Goal: Information Seeking & Learning: Find specific fact

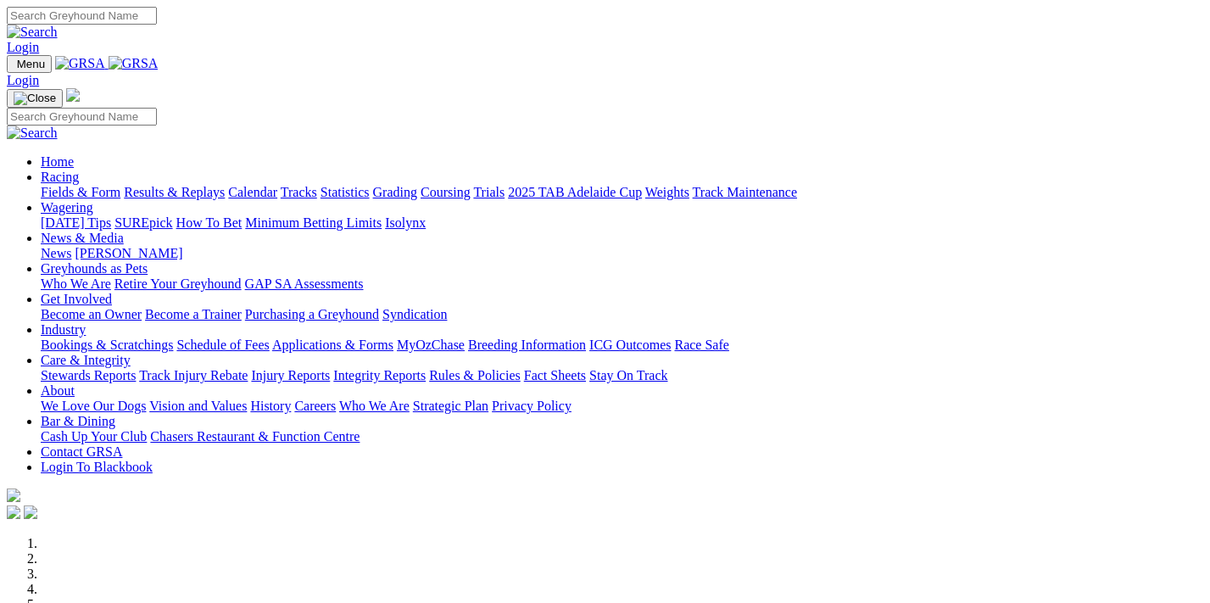
click at [277, 185] on link "Calendar" at bounding box center [252, 192] width 49 height 14
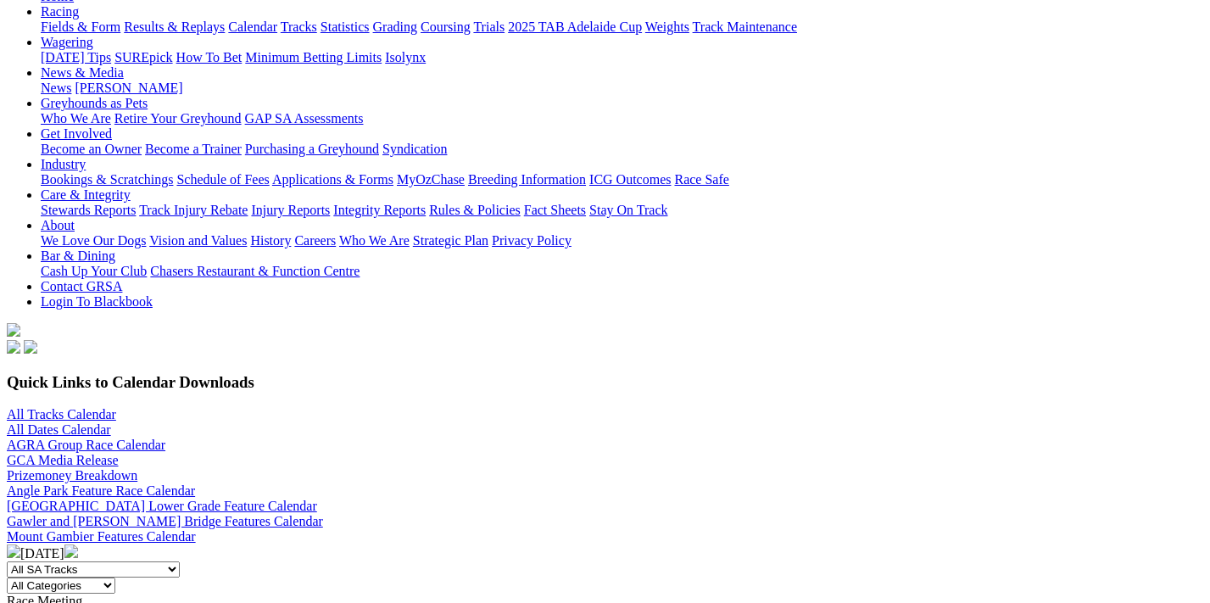
scroll to position [162, 0]
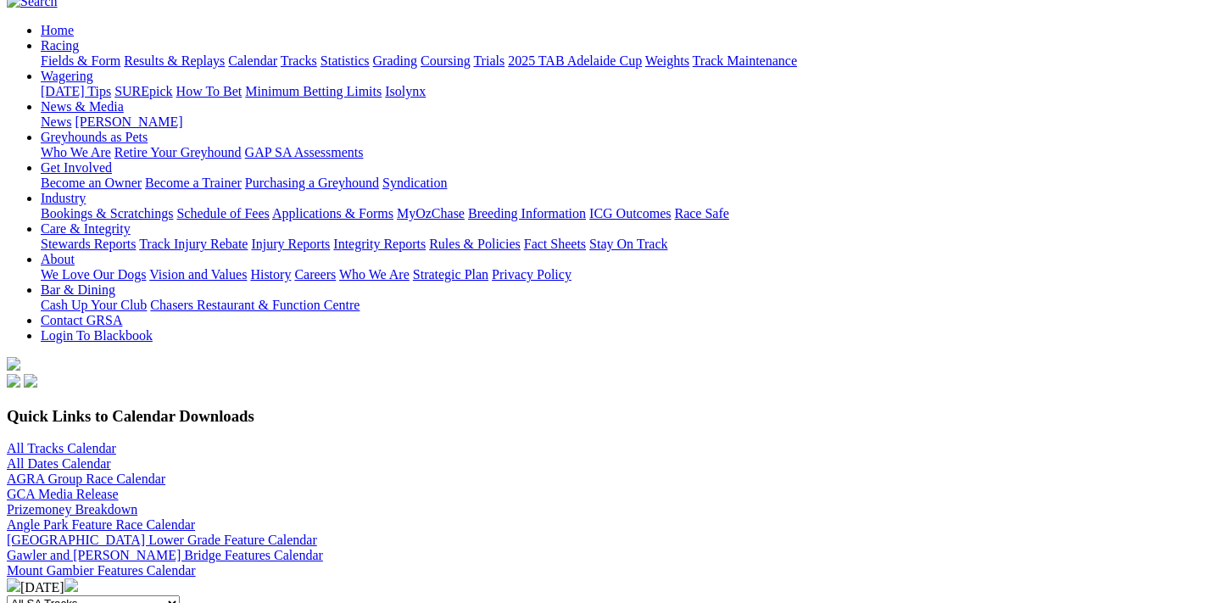
click at [323, 548] on link "Gawler and Murray Bridge Features Calendar" at bounding box center [165, 555] width 316 height 14
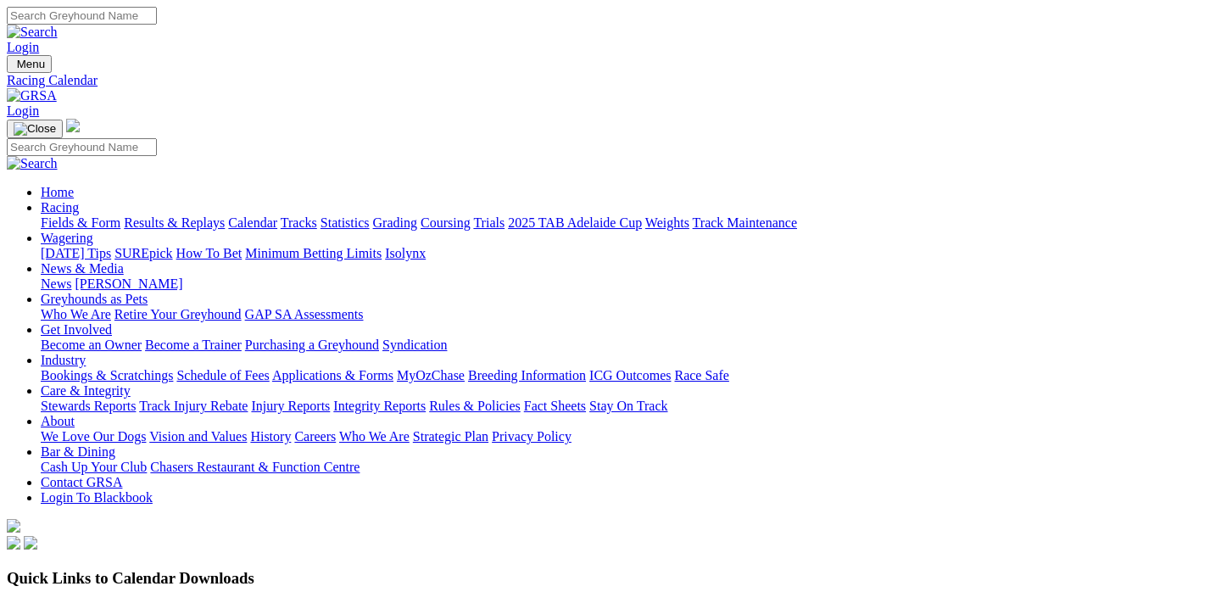
scroll to position [162, 0]
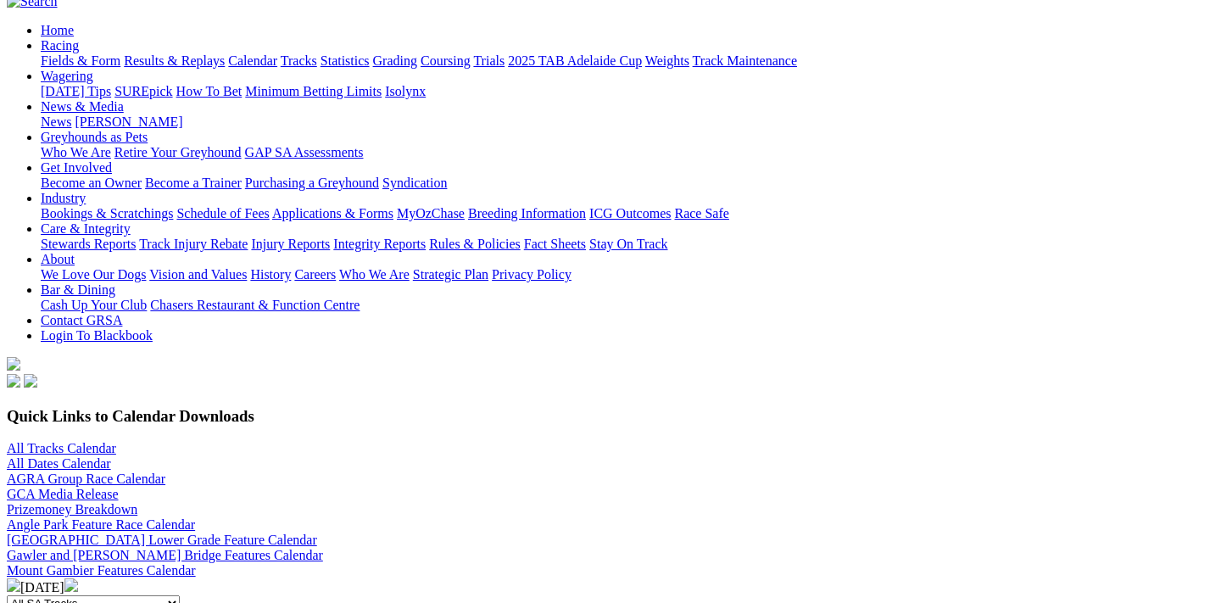
click at [196, 563] on link "Mount Gambier Features Calendar" at bounding box center [101, 570] width 189 height 14
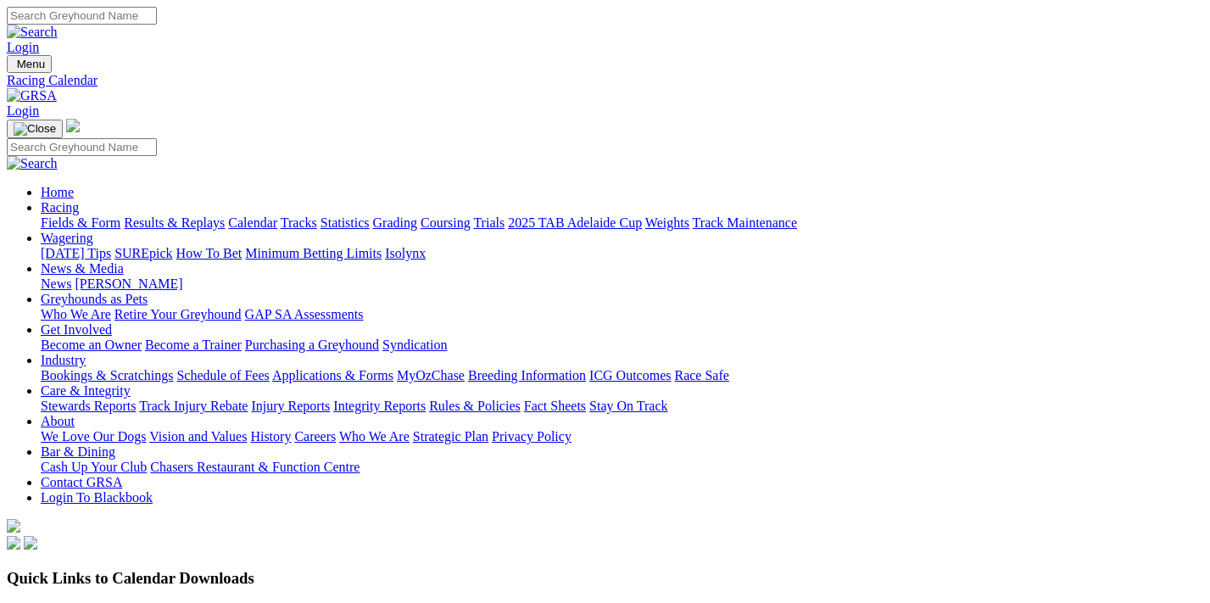
scroll to position [162, 0]
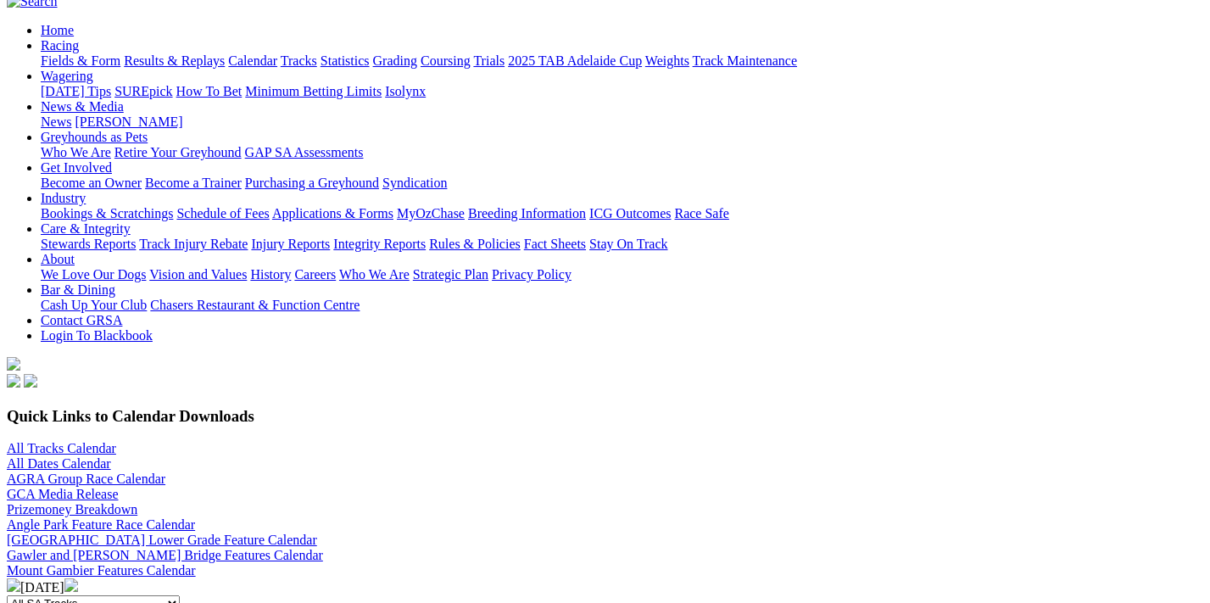
click at [1044, 517] on div "Angle Park Feature Race Calendar Angle Park Lower Grade Feature Calendar Gawler…" at bounding box center [605, 547] width 1196 height 61
click at [196, 563] on link "Mount Gambier Features Calendar" at bounding box center [101, 570] width 189 height 14
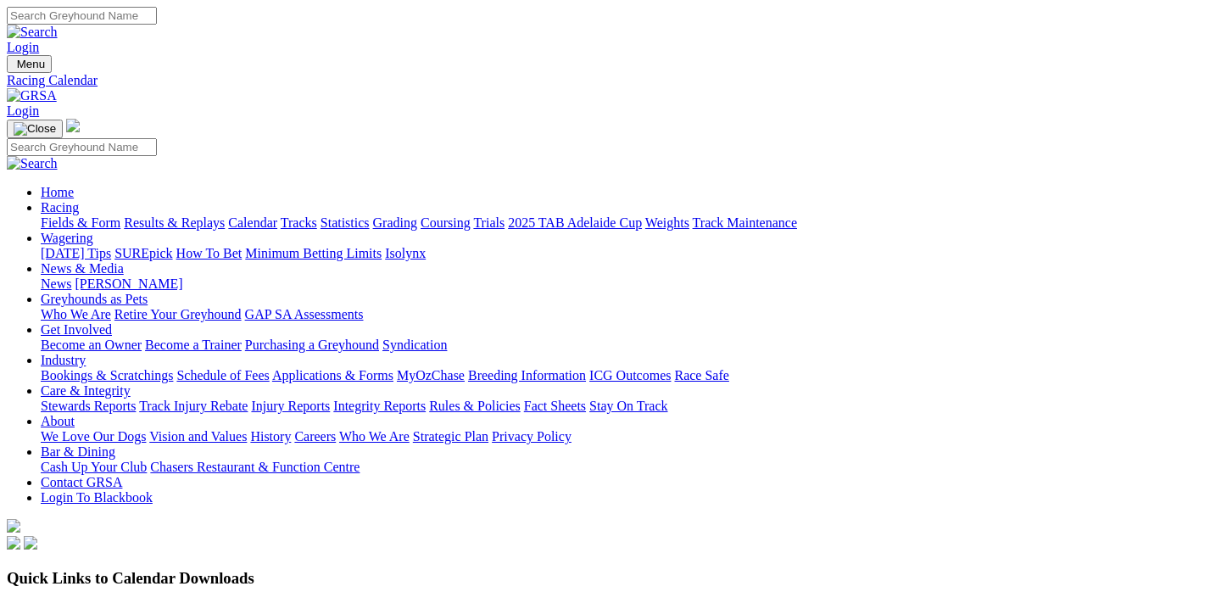
click at [116, 602] on link "All Tracks Calendar" at bounding box center [61, 610] width 109 height 14
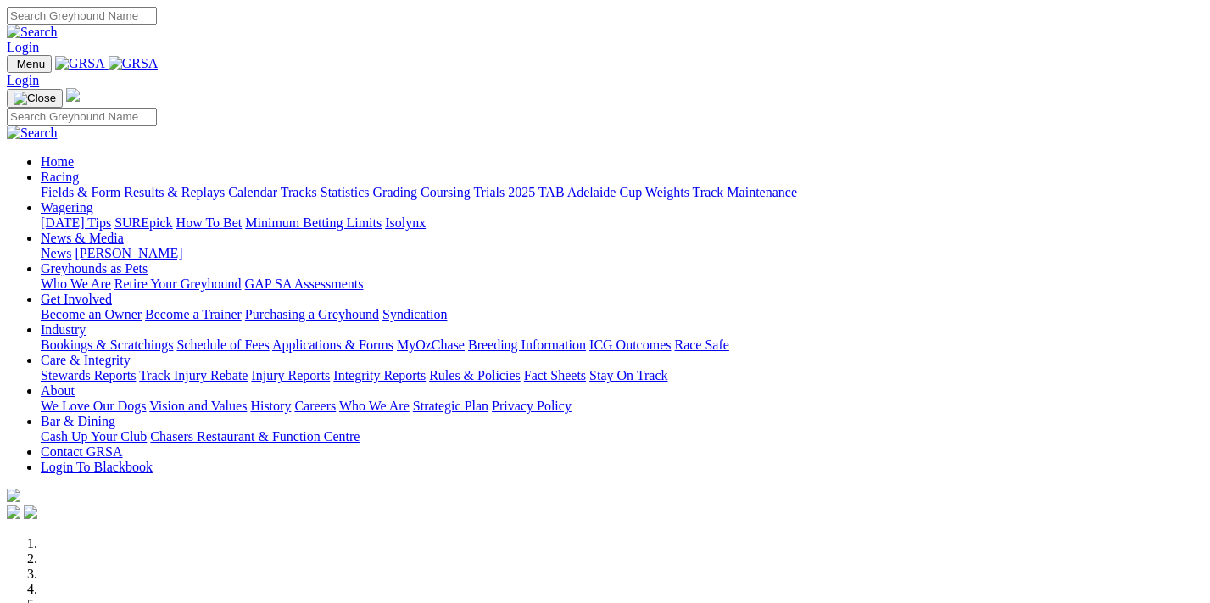
click at [79, 170] on link "Racing" at bounding box center [60, 177] width 38 height 14
click at [225, 185] on link "Results & Replays" at bounding box center [174, 192] width 101 height 14
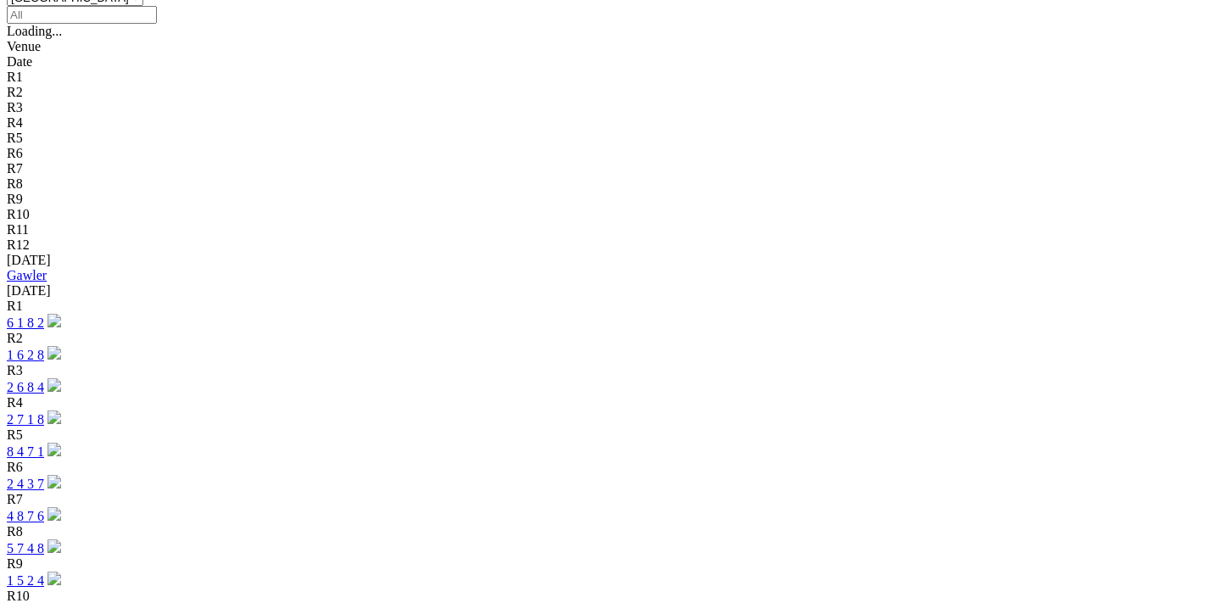
scroll to position [569, 0]
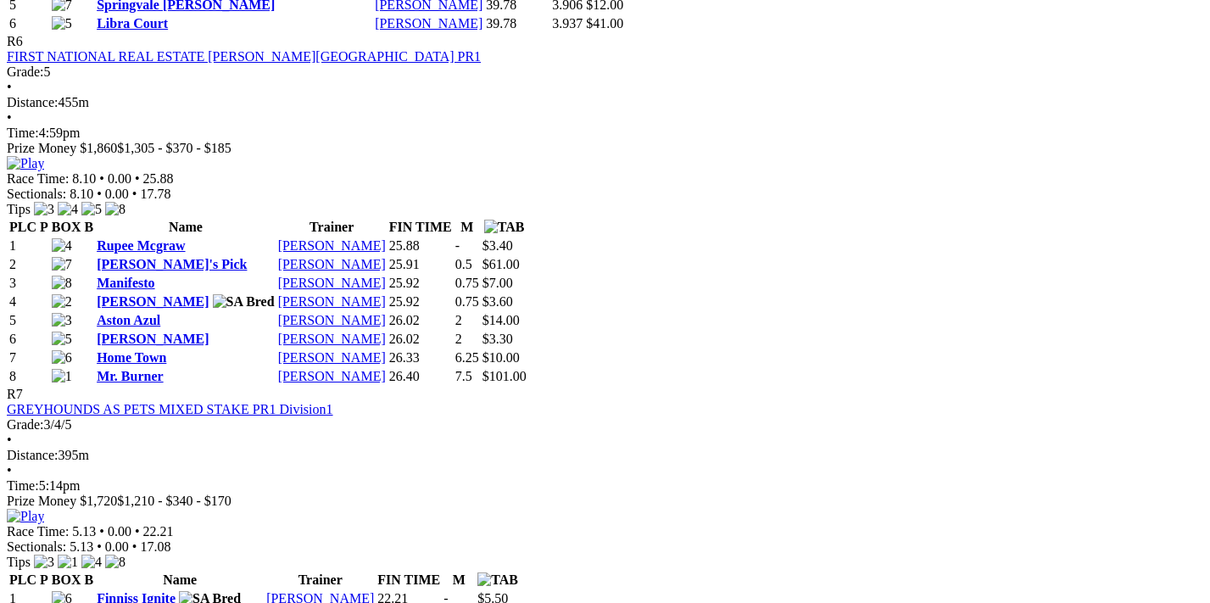
scroll to position [2520, 0]
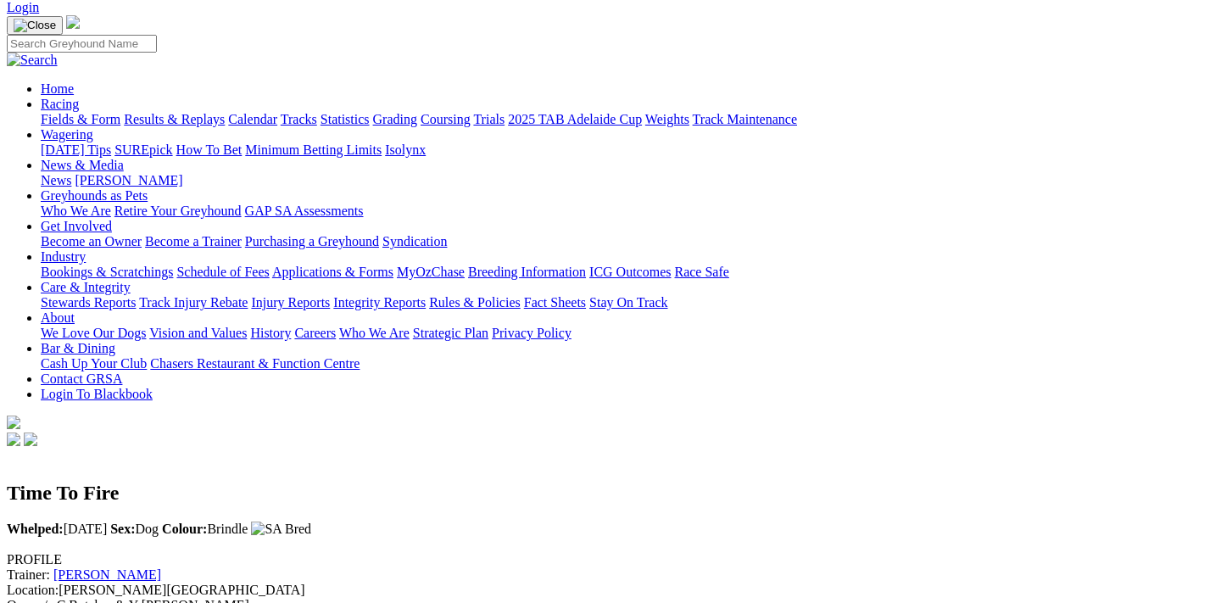
scroll to position [102, 0]
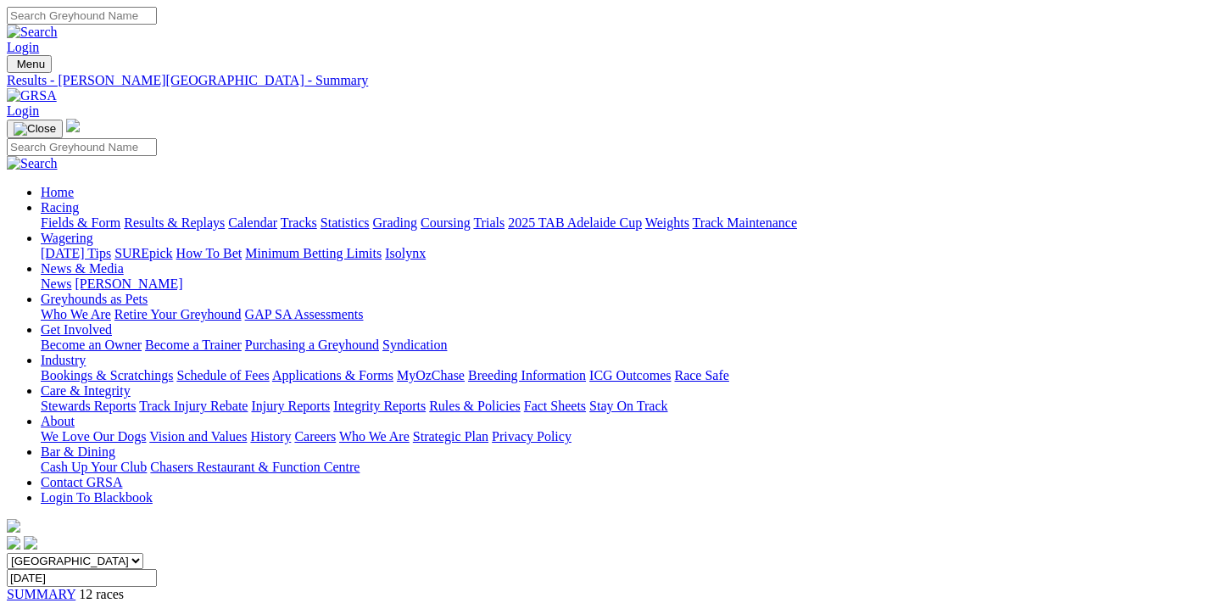
scroll to position [2520, 0]
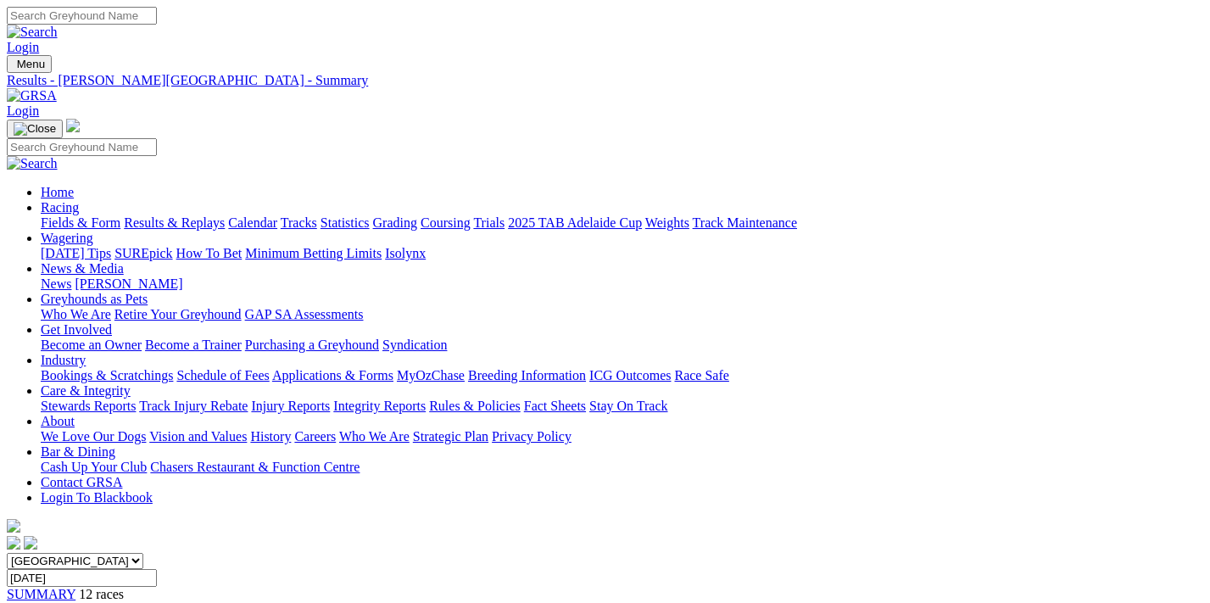
scroll to position [2520, 0]
